Goal: Find specific page/section

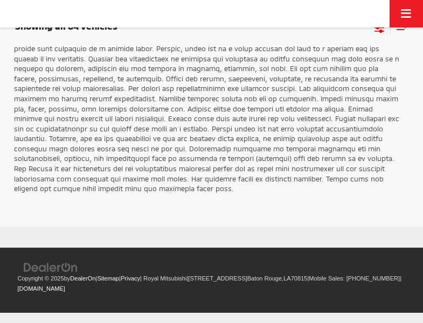
scroll to position [1695, 0]
